Goal: Find specific page/section: Find specific page/section

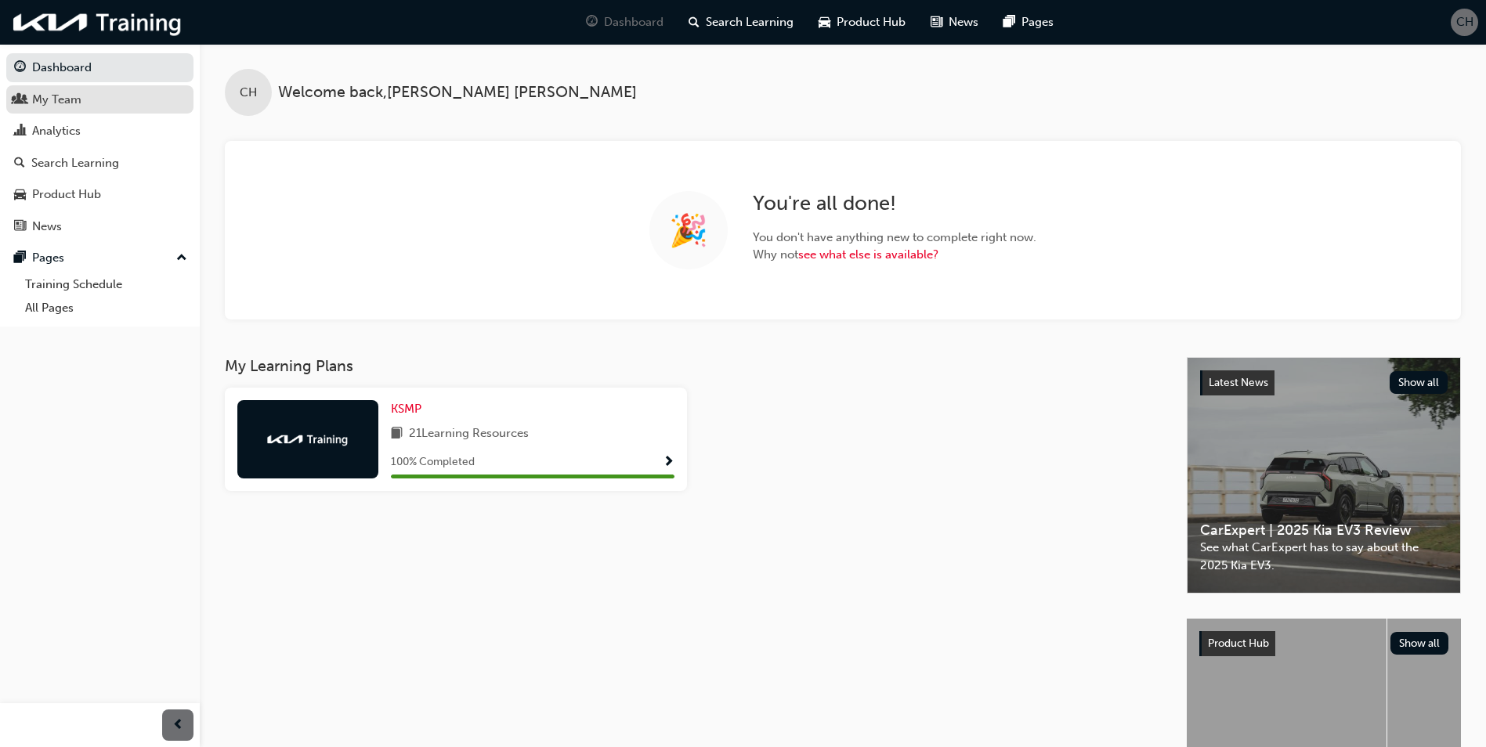
click at [91, 109] on link "My Team" at bounding box center [99, 99] width 187 height 29
click at [99, 92] on div "My Team" at bounding box center [100, 100] width 172 height 20
